Goal: Information Seeking & Learning: Learn about a topic

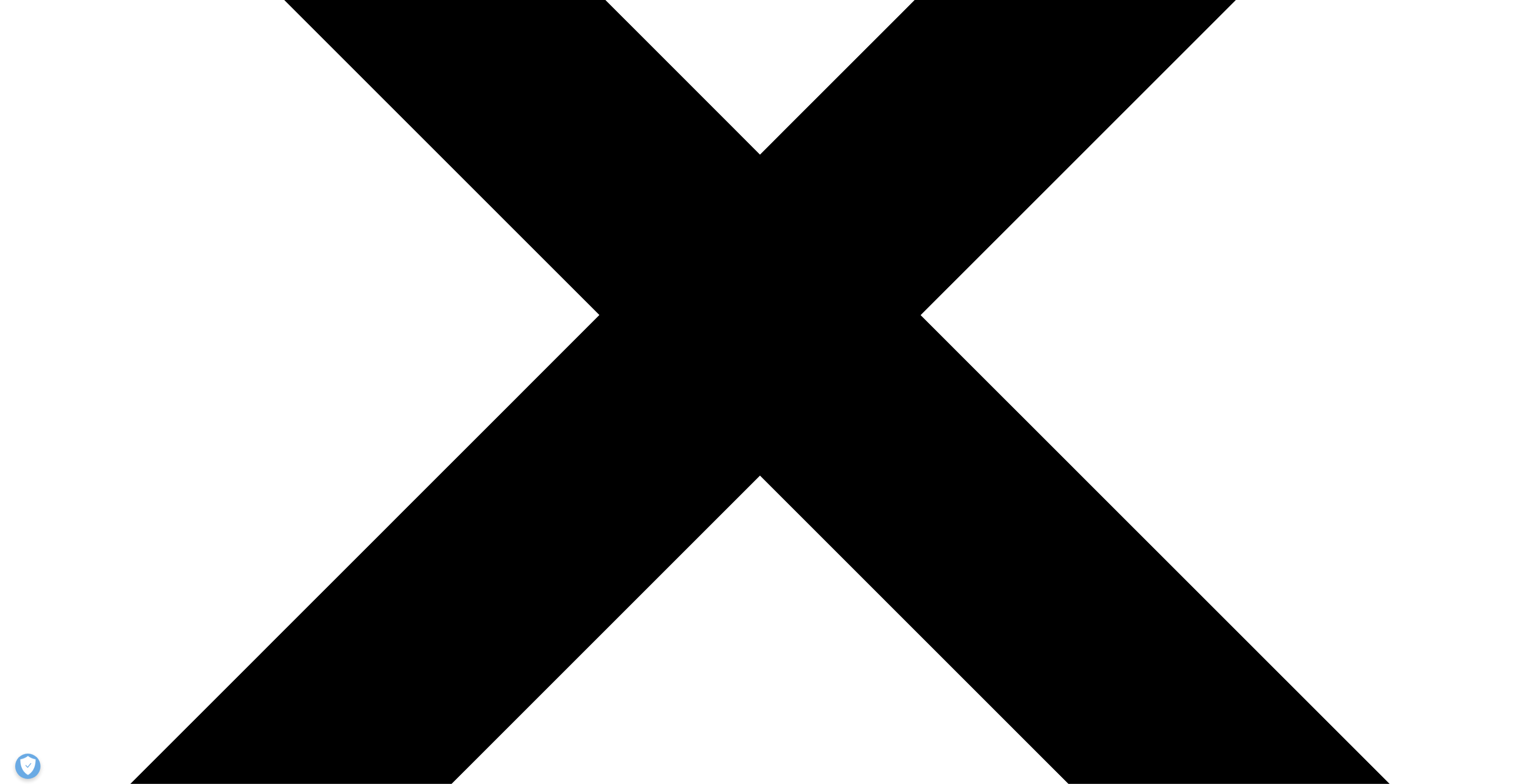
scroll to position [480, 0]
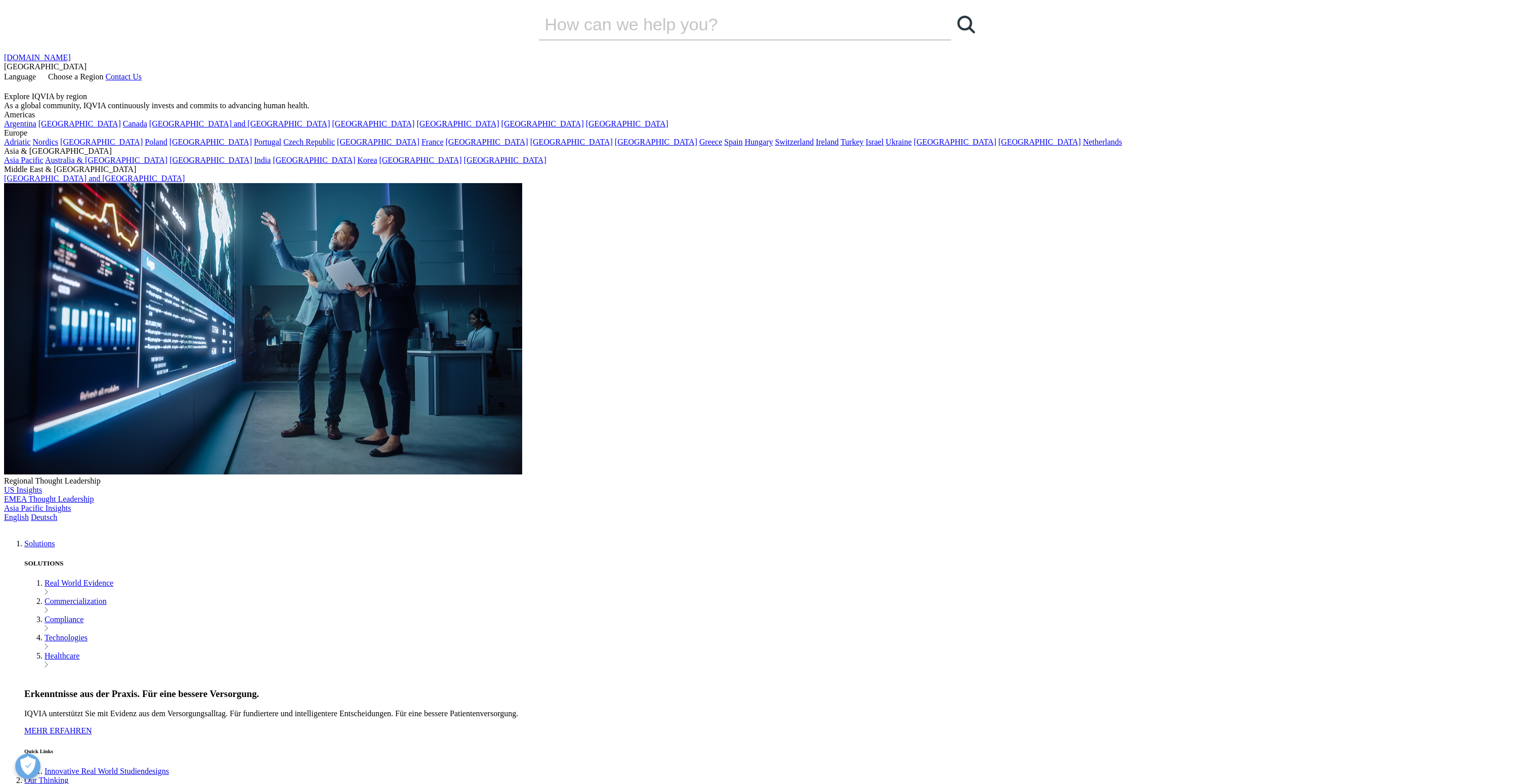
click at [85, 529] on img at bounding box center [44, 529] width 81 height 0
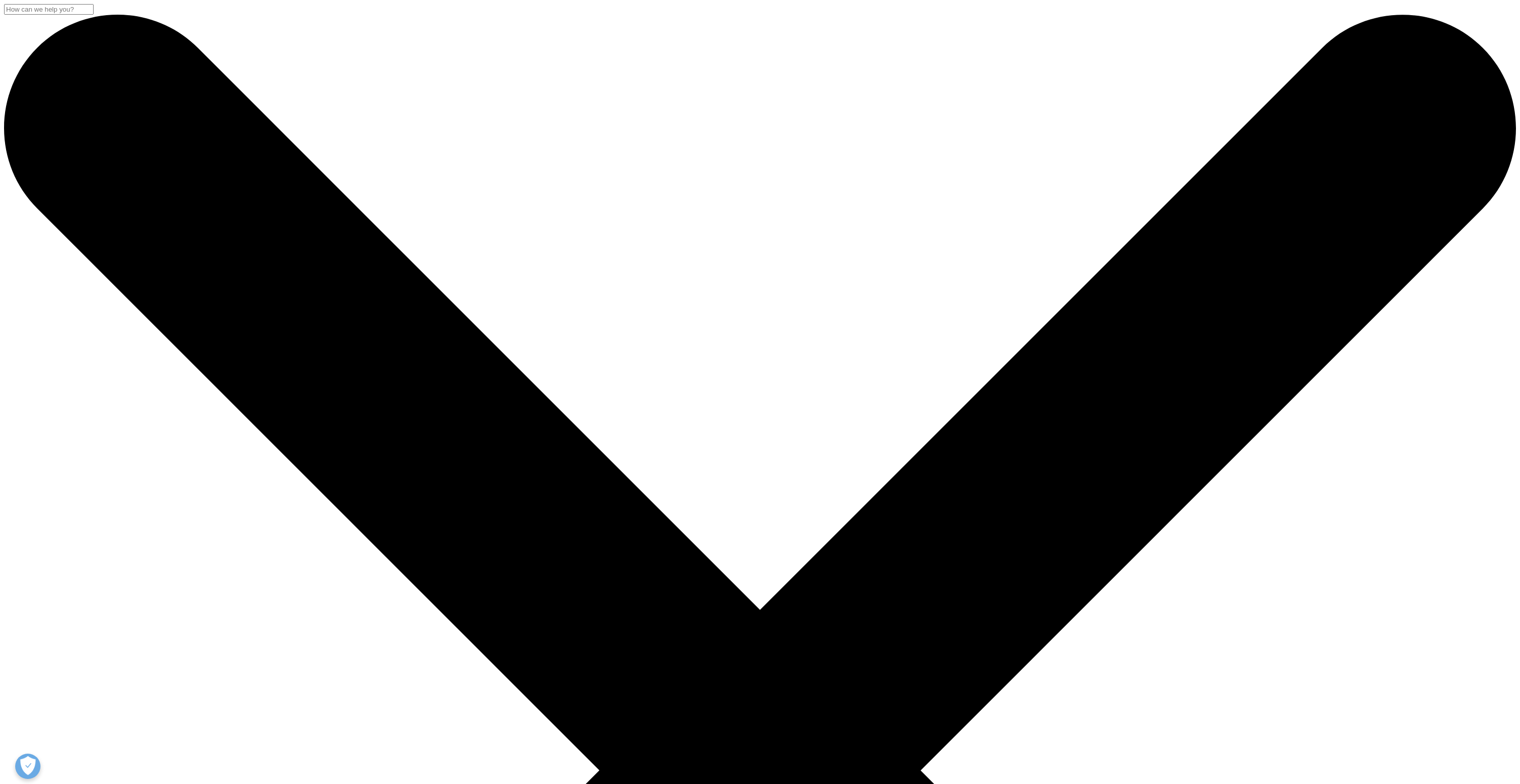
click at [94, 14] on input "Suchen" at bounding box center [48, 9] width 90 height 11
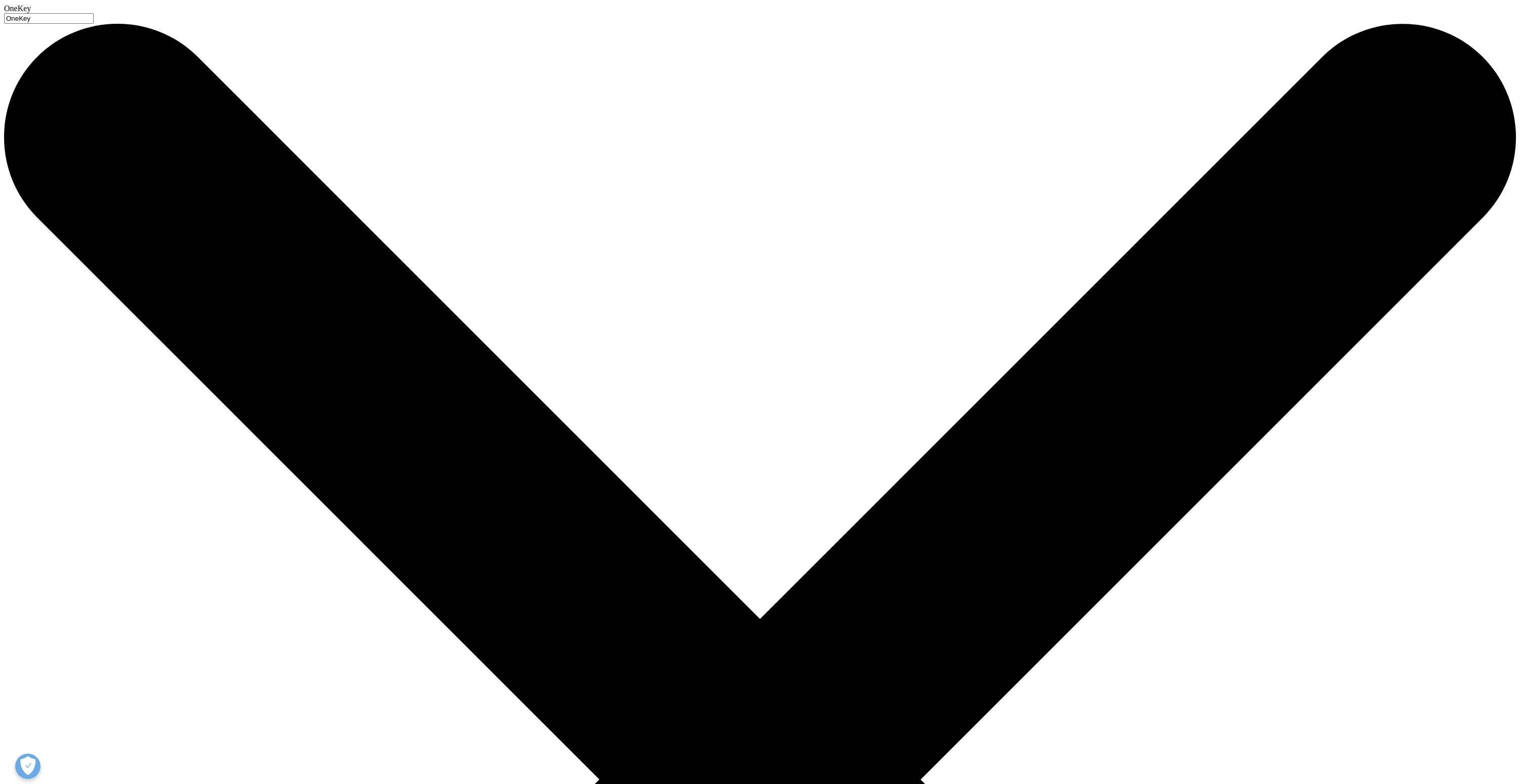
type input "OneKey"
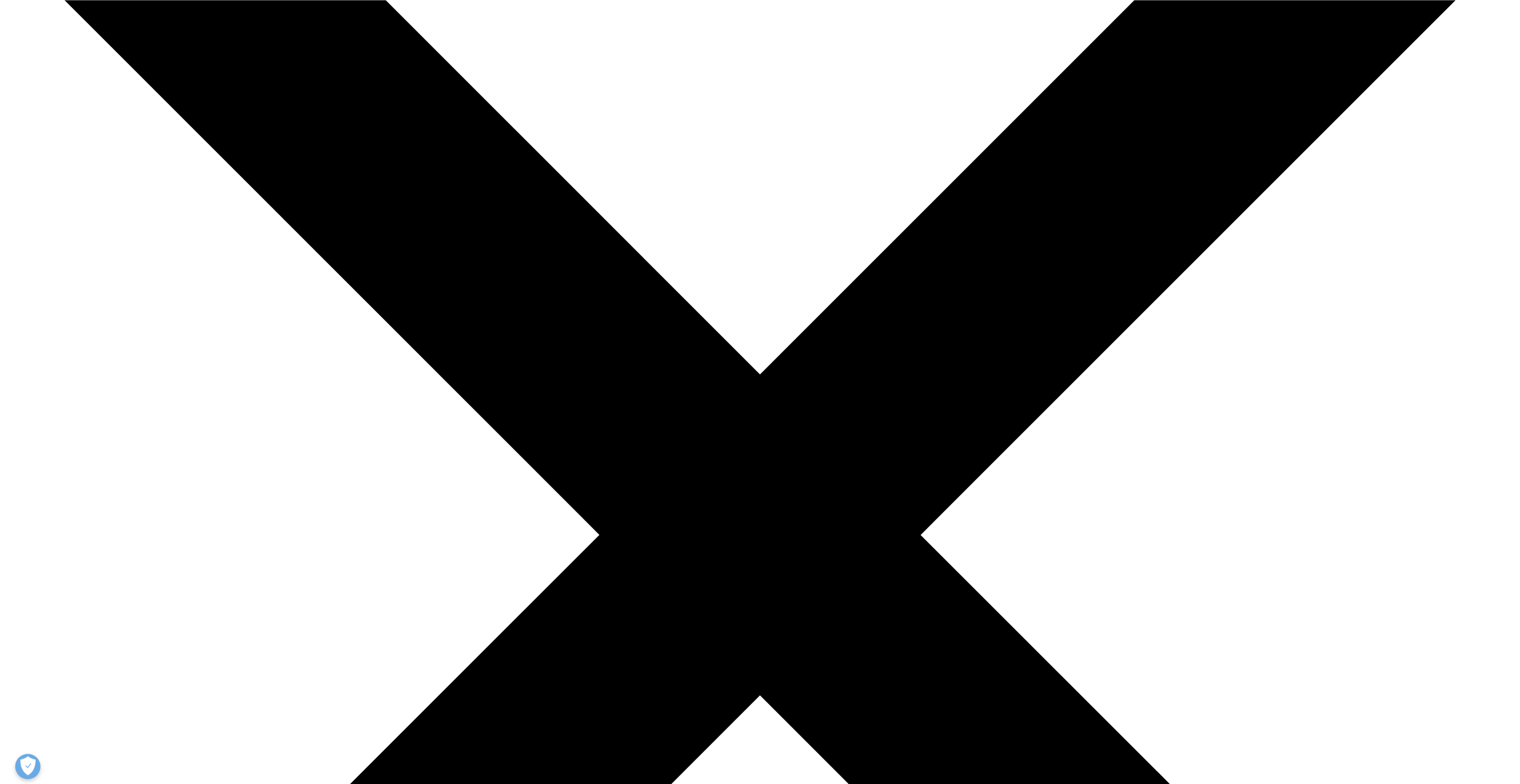
scroll to position [267, 0]
